Goal: Task Accomplishment & Management: Use online tool/utility

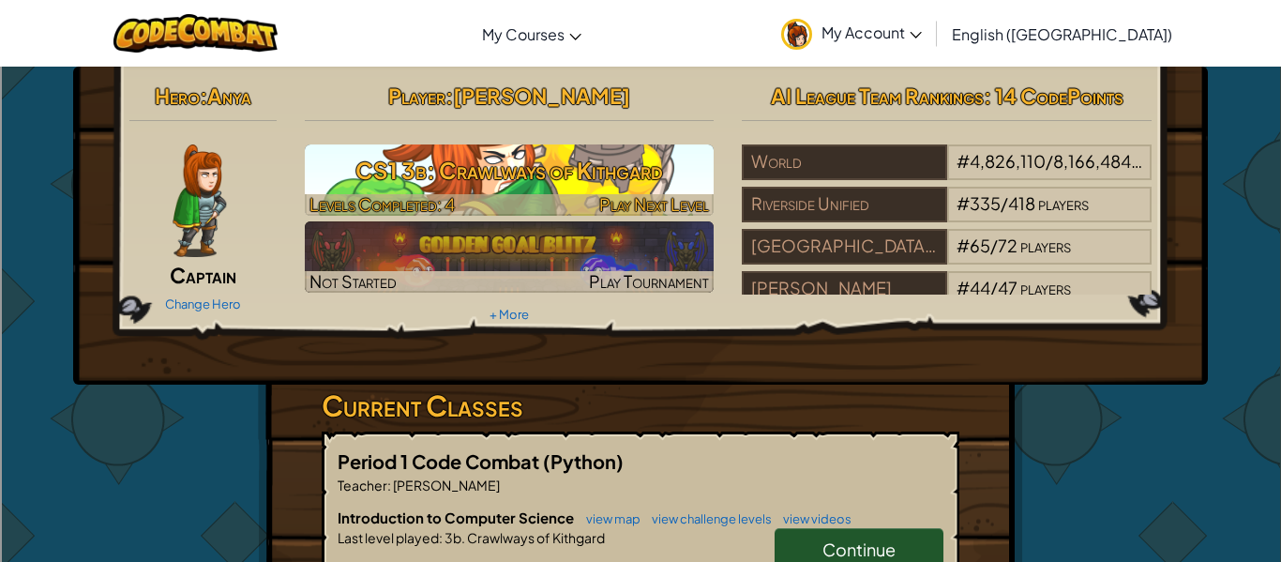
click at [591, 187] on h3 "CS1 3b: Crawlways of Kithgard" at bounding box center [510, 170] width 410 height 42
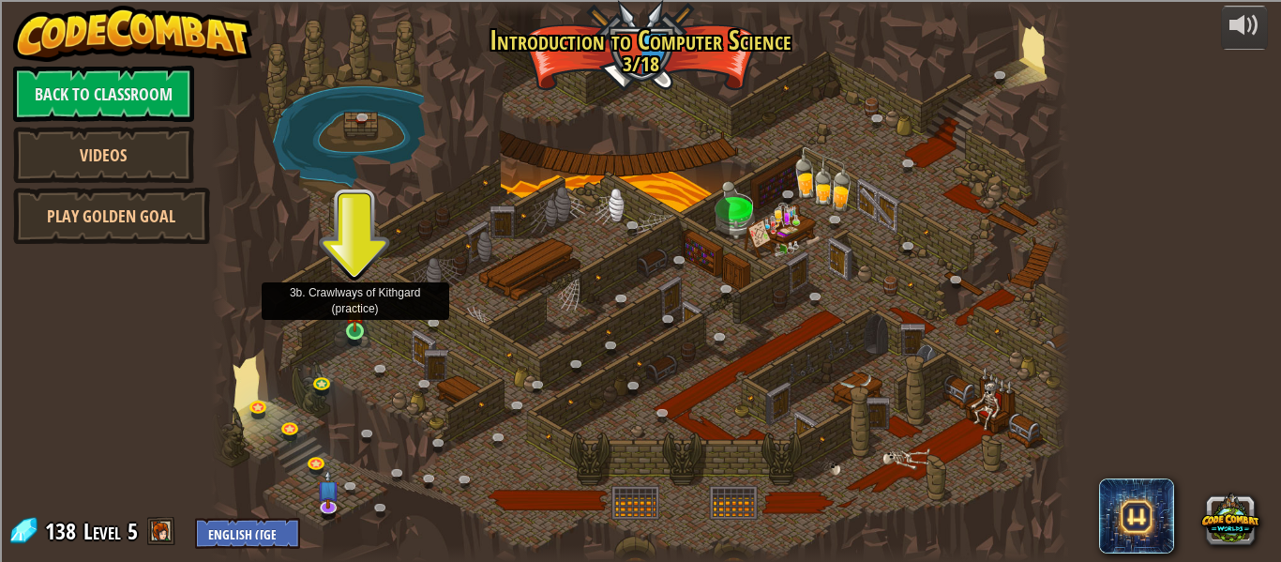
click at [349, 327] on img at bounding box center [355, 309] width 20 height 45
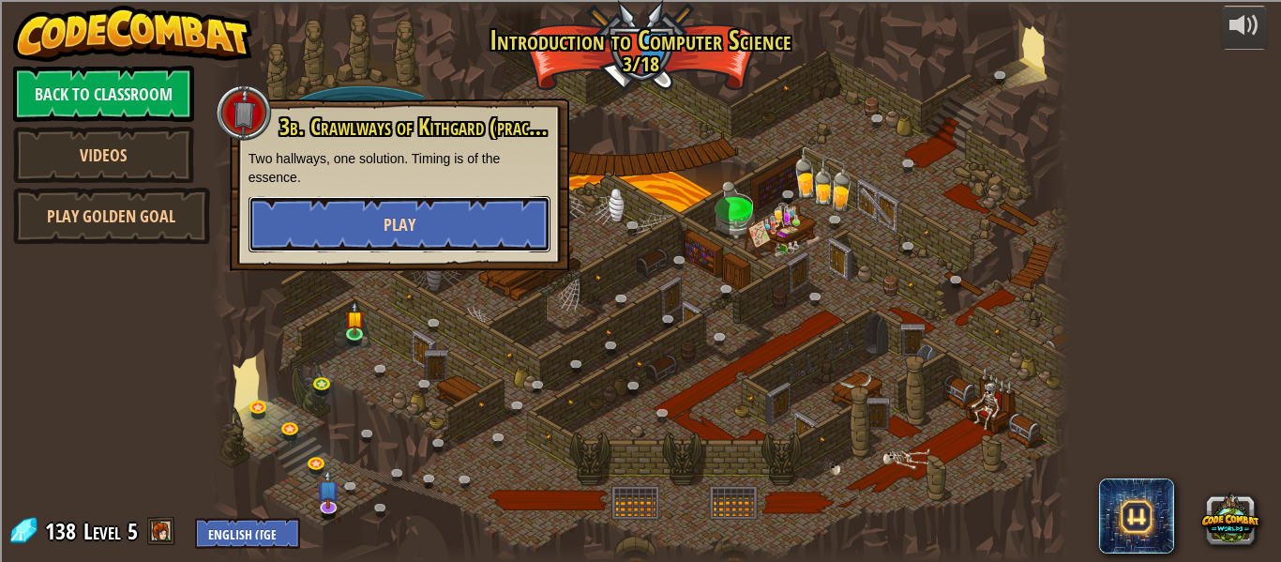
click at [415, 238] on button "Play" at bounding box center [400, 224] width 302 height 56
